Goal: Navigation & Orientation: Find specific page/section

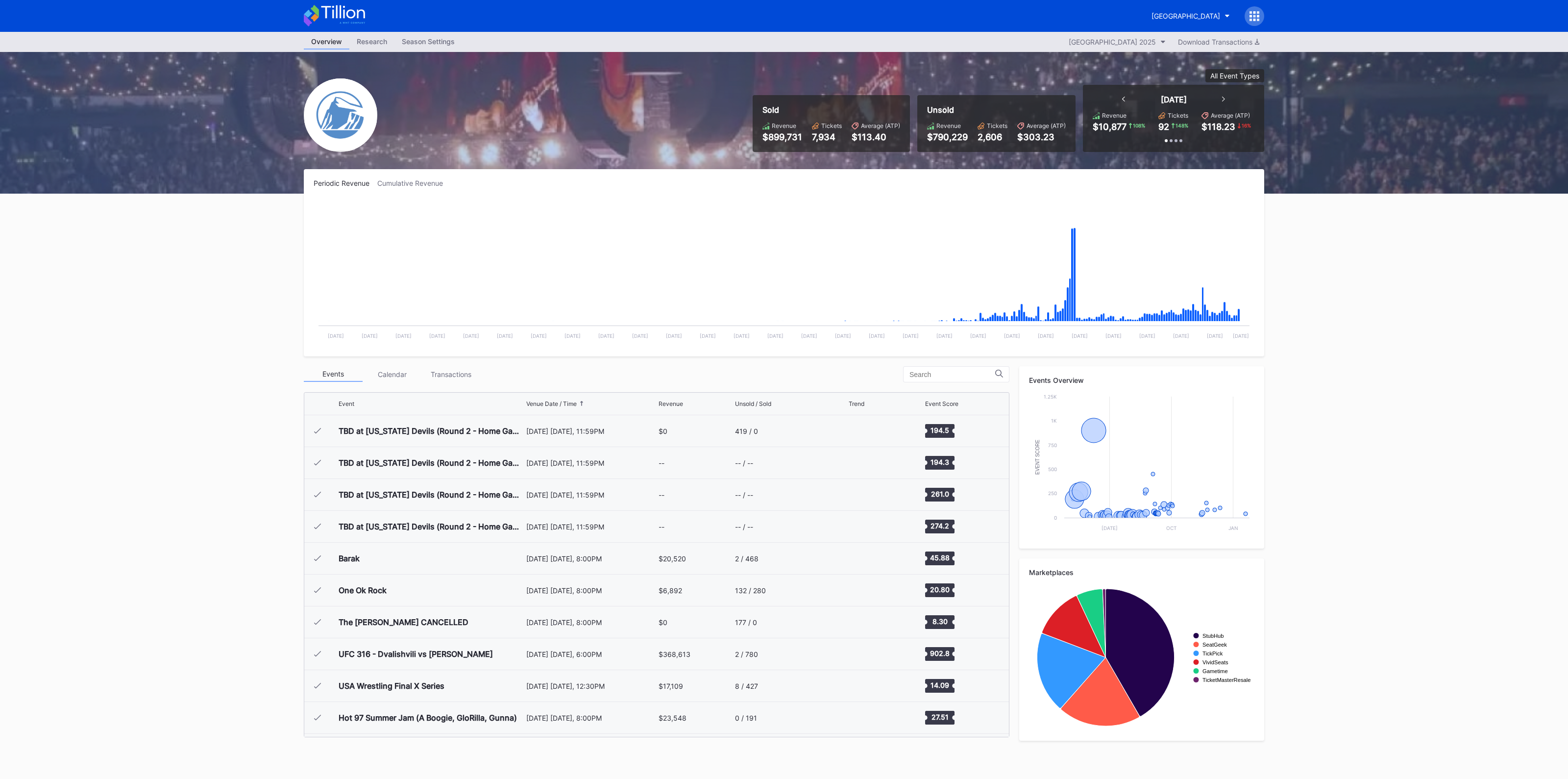
scroll to position [956, 0]
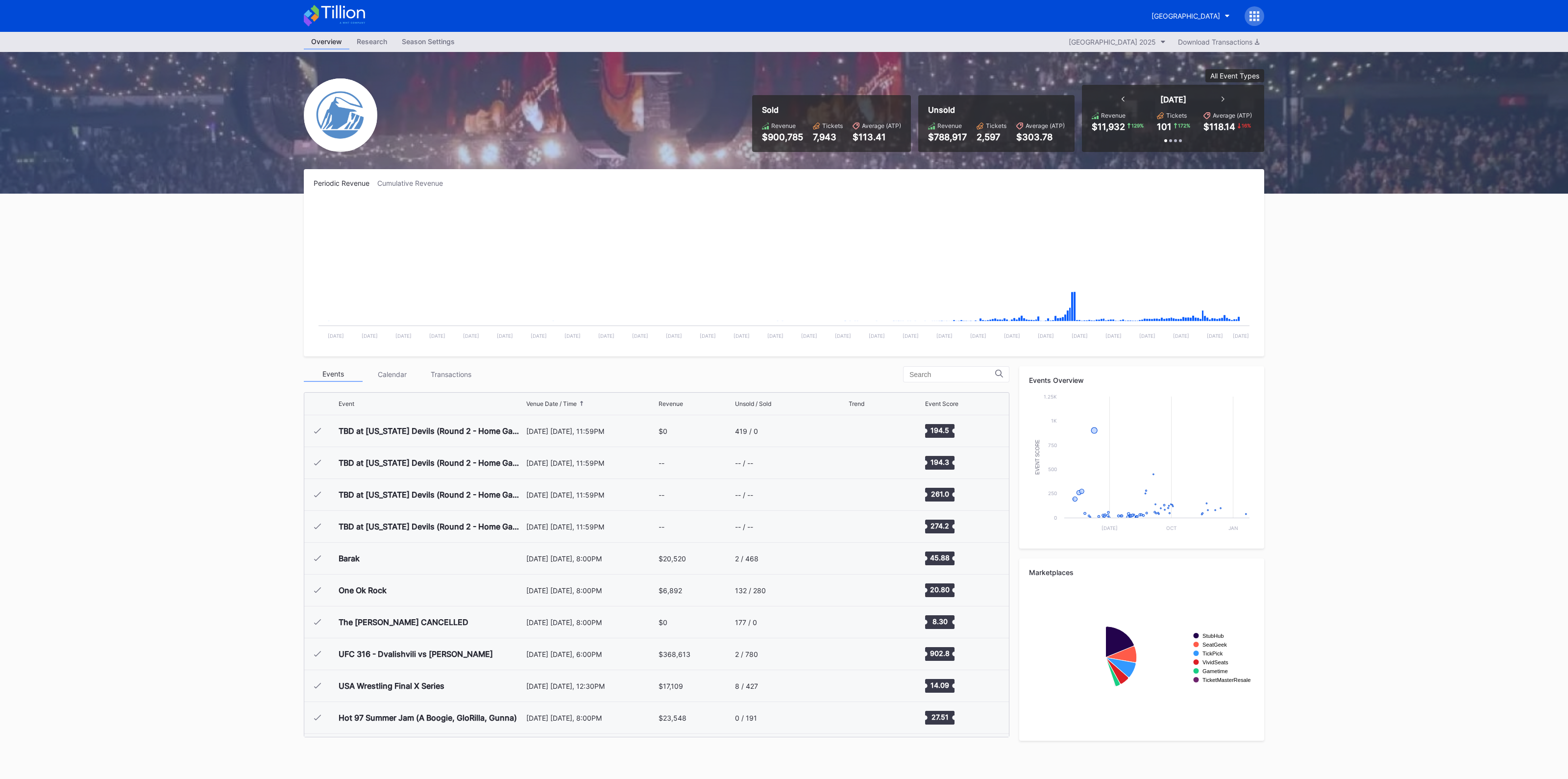
scroll to position [956, 0]
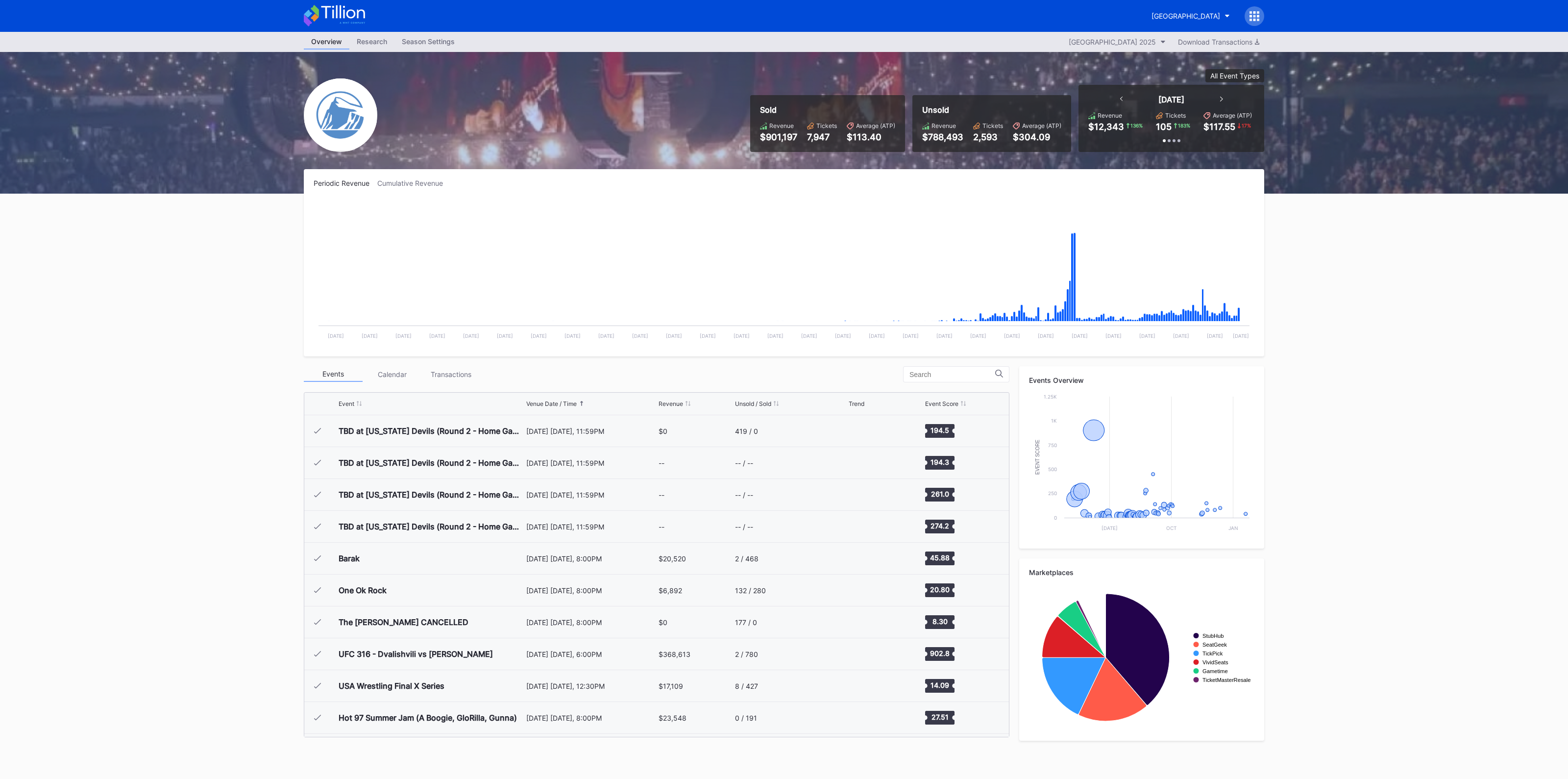
scroll to position [956, 0]
